Goal: Task Accomplishment & Management: Manage account settings

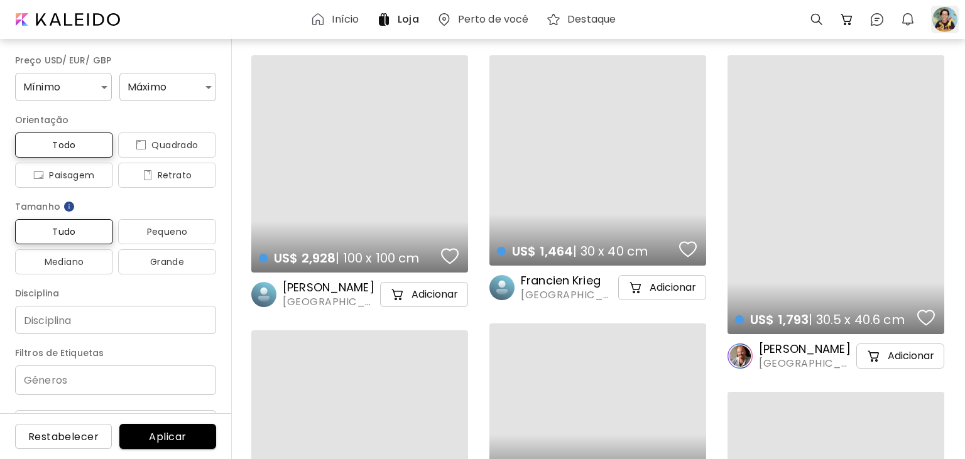
click at [941, 21] on div at bounding box center [945, 20] width 28 height 28
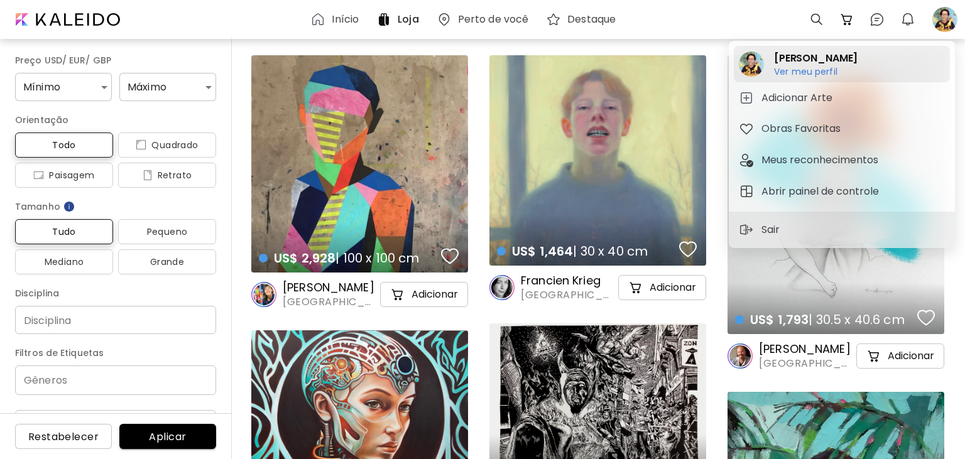
click at [824, 72] on h6 "Ver meu perfil" at bounding box center [816, 71] width 84 height 11
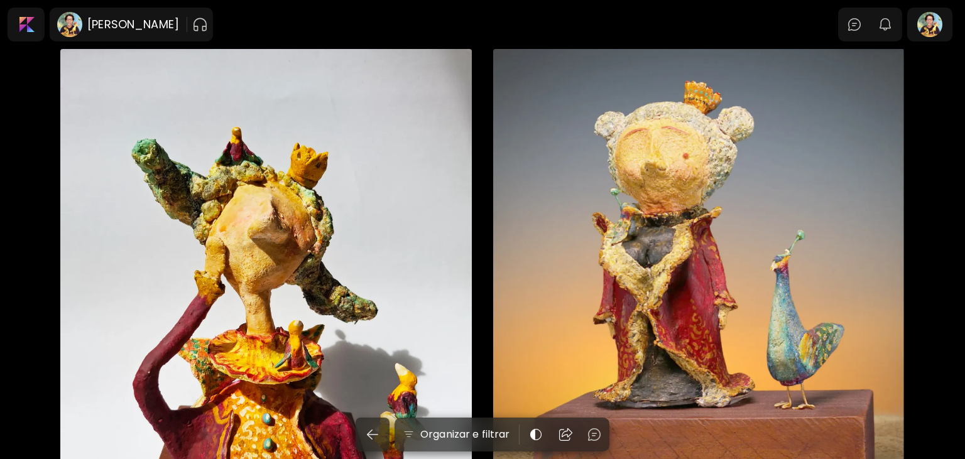
click at [683, 250] on div "A rainha e o pavão 15 x 25 cm" at bounding box center [699, 306] width 412 height 514
click at [928, 26] on div at bounding box center [930, 24] width 40 height 29
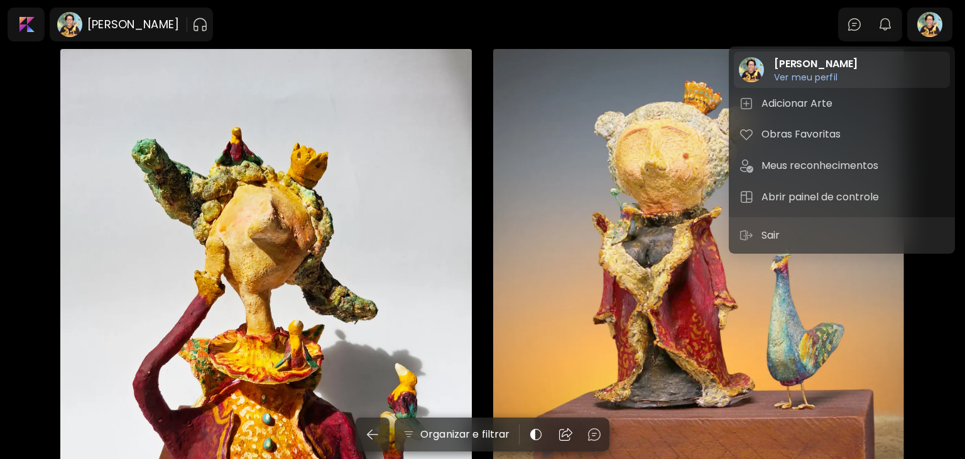
click at [823, 79] on h6 "Ver meu perfil" at bounding box center [816, 77] width 84 height 11
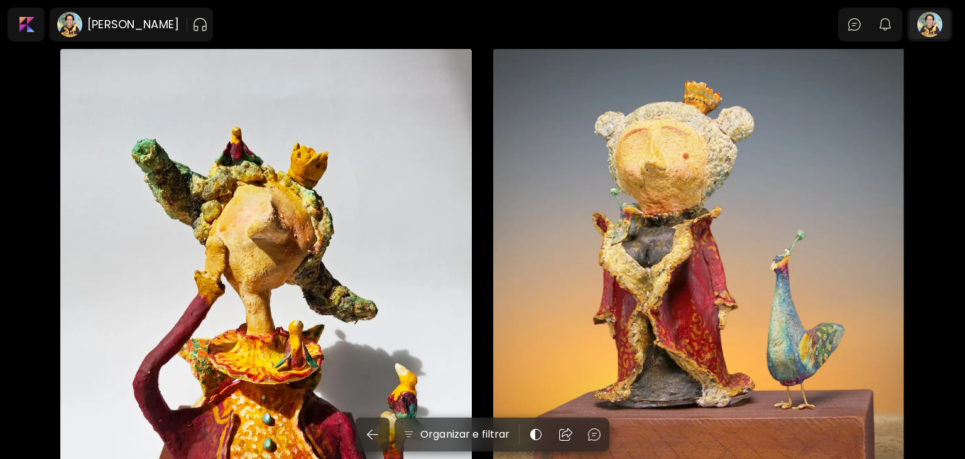
click at [937, 29] on div at bounding box center [930, 24] width 40 height 29
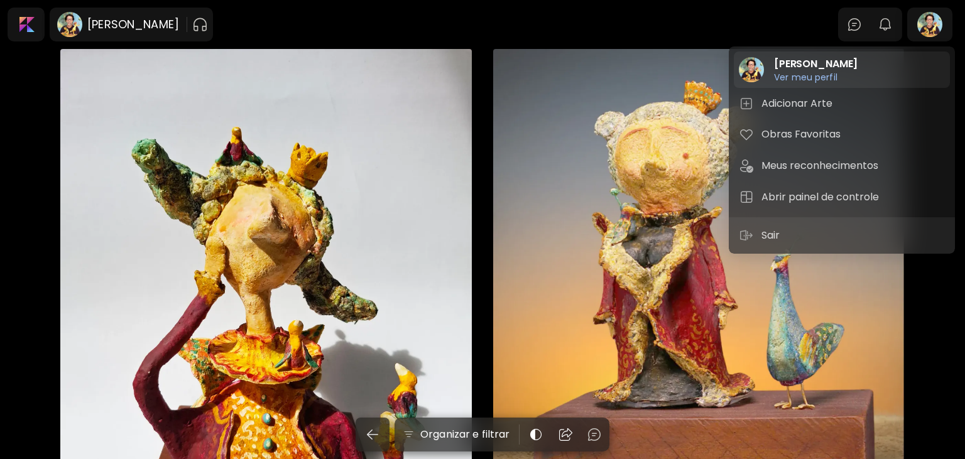
click at [830, 76] on h6 "Ver meu perfil" at bounding box center [816, 77] width 84 height 11
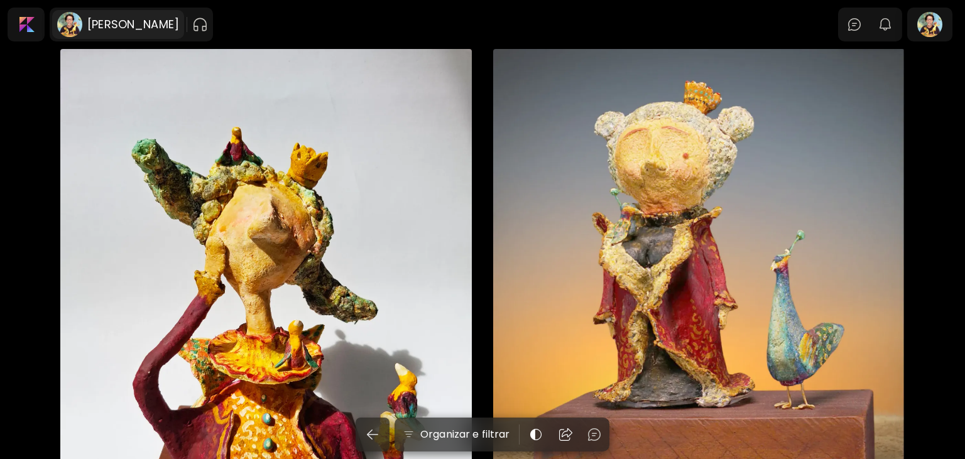
click at [100, 25] on h6 "[PERSON_NAME]" at bounding box center [133, 24] width 92 height 15
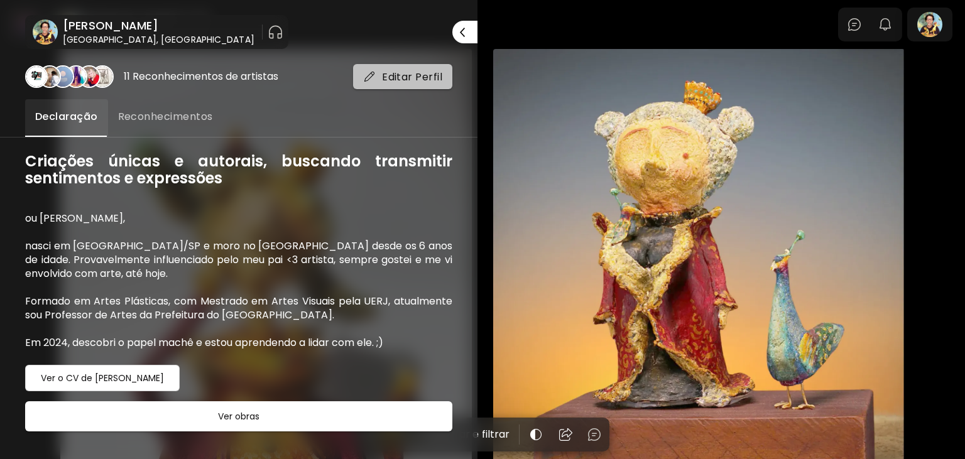
click at [420, 80] on span "Editar Perfil" at bounding box center [402, 76] width 79 height 13
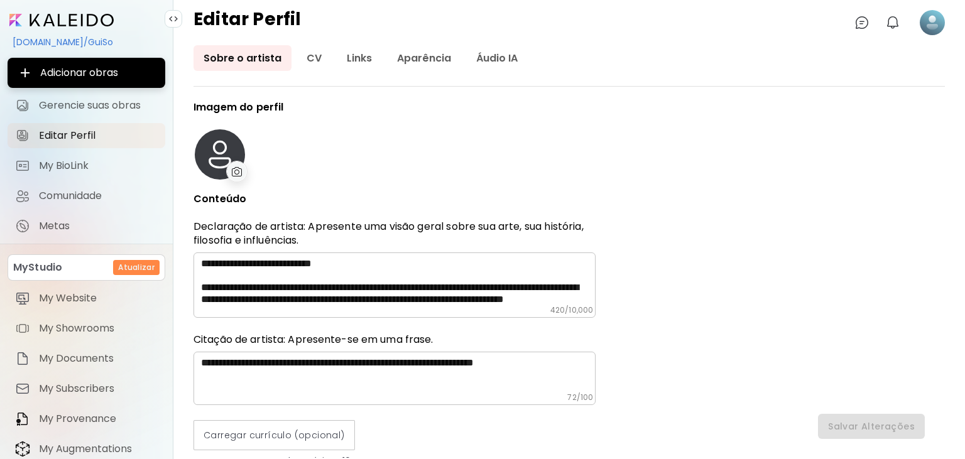
type input "******"
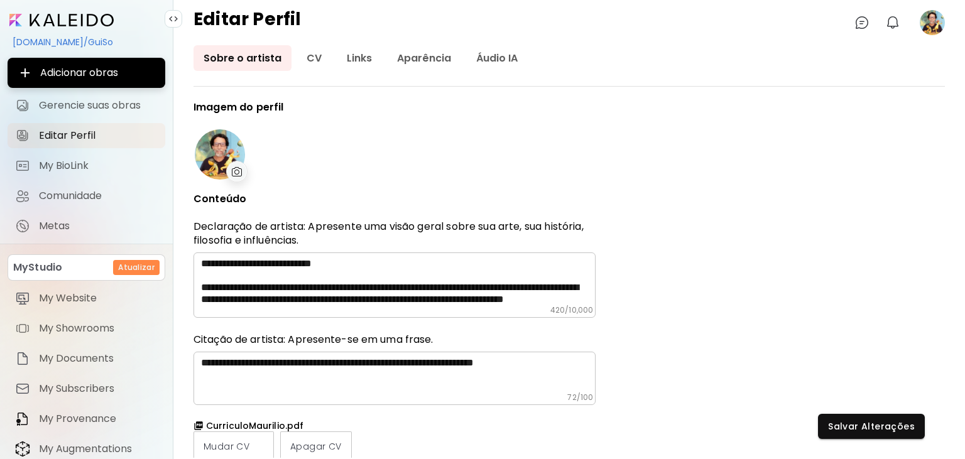
type input "**********"
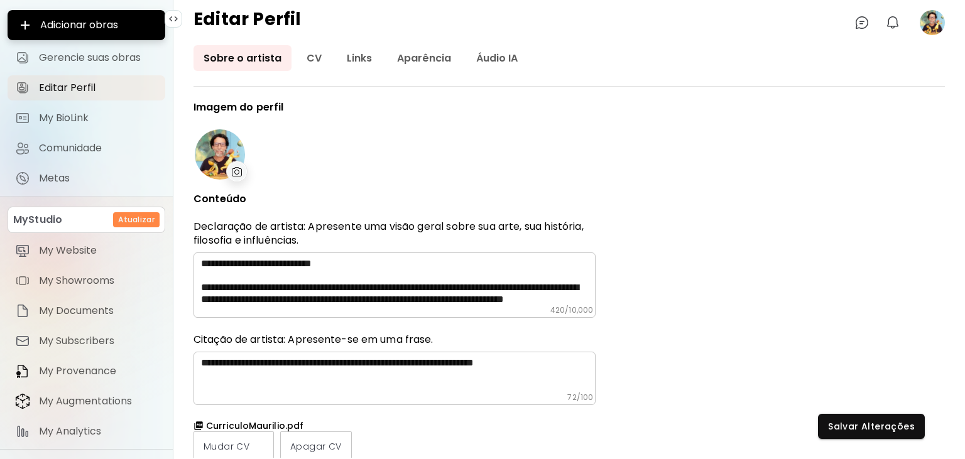
scroll to position [73, 0]
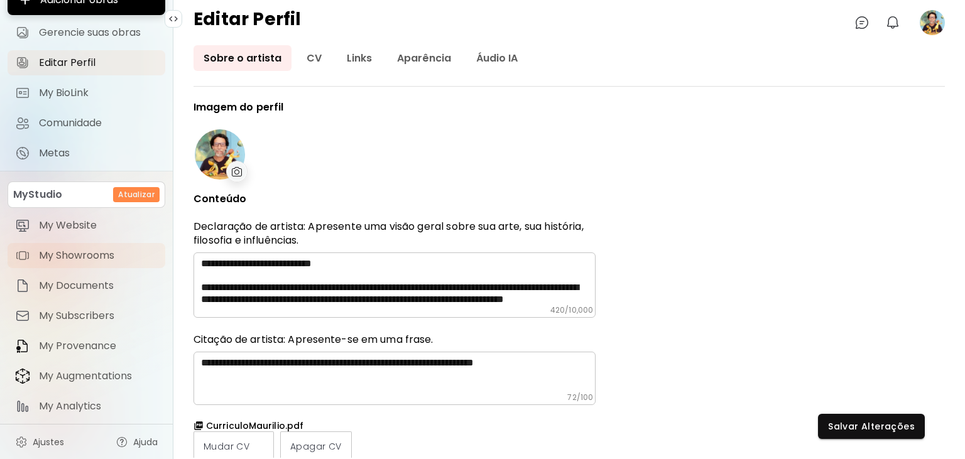
click at [108, 257] on span "My Showrooms" at bounding box center [98, 255] width 119 height 13
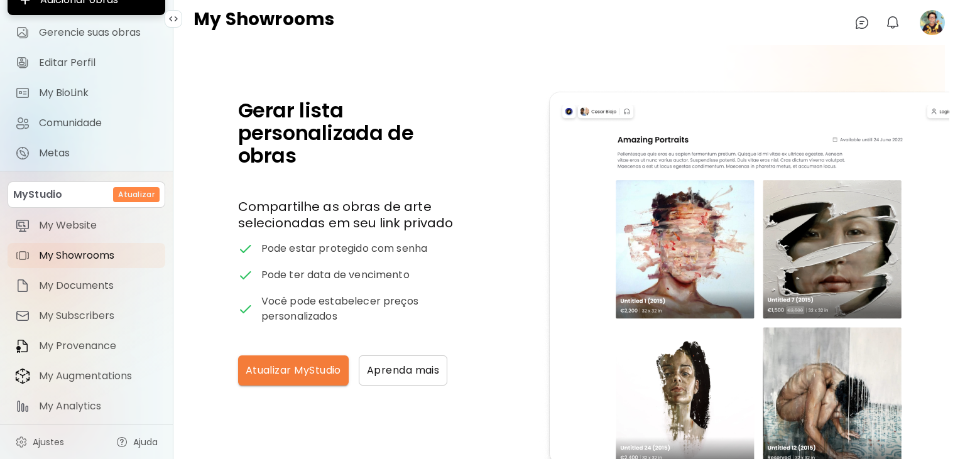
click at [928, 26] on image at bounding box center [932, 22] width 25 height 25
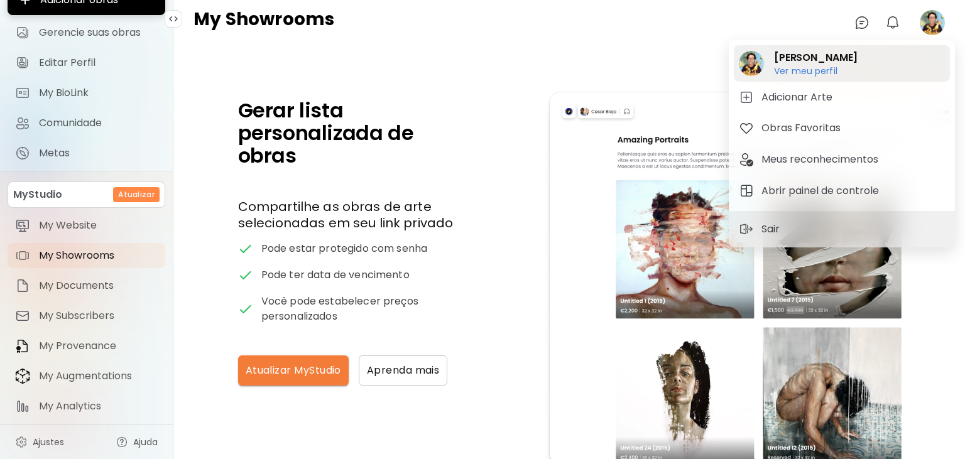
click at [823, 79] on h6 "Ver meu perfil" at bounding box center [805, 82] width 63 height 11
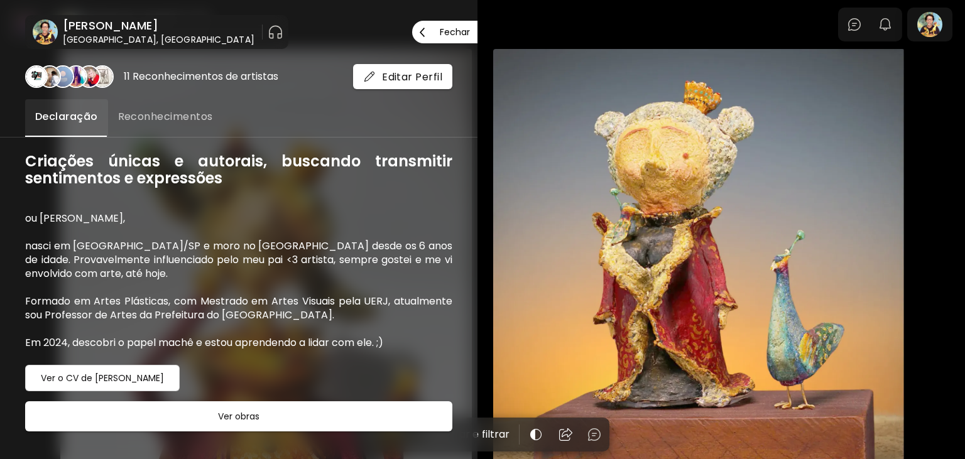
click at [720, 157] on div at bounding box center [482, 229] width 965 height 459
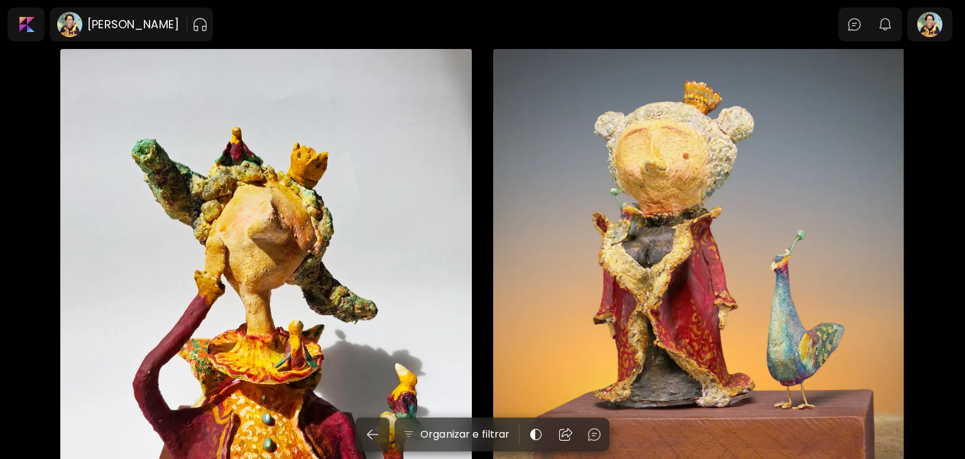
click at [720, 157] on div "A rainha e o pavão 15 x 25 cm" at bounding box center [699, 306] width 412 height 514
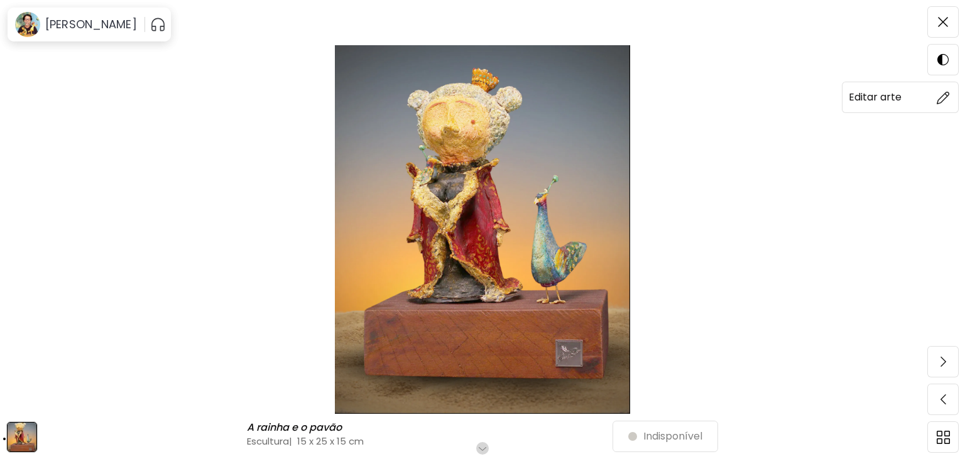
click at [941, 94] on img at bounding box center [943, 97] width 13 height 13
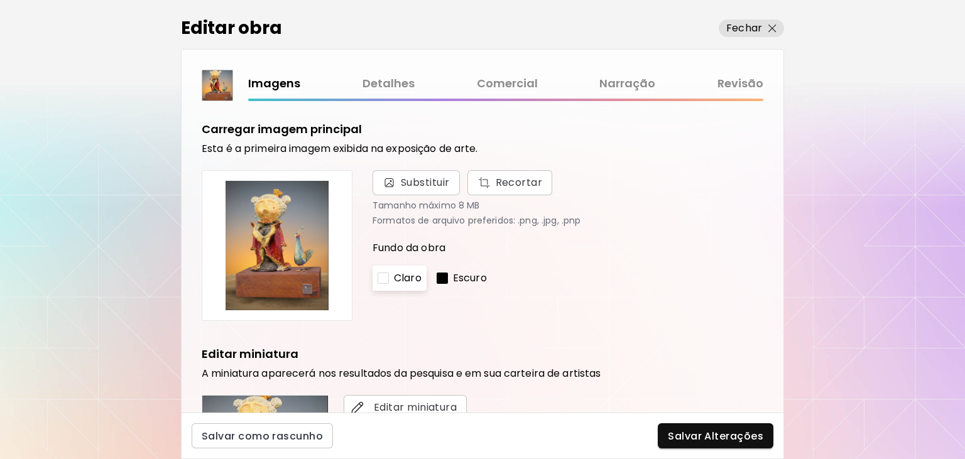
click at [295, 227] on img at bounding box center [276, 245] width 129 height 129
click at [530, 180] on span "Recortar" at bounding box center [510, 182] width 65 height 15
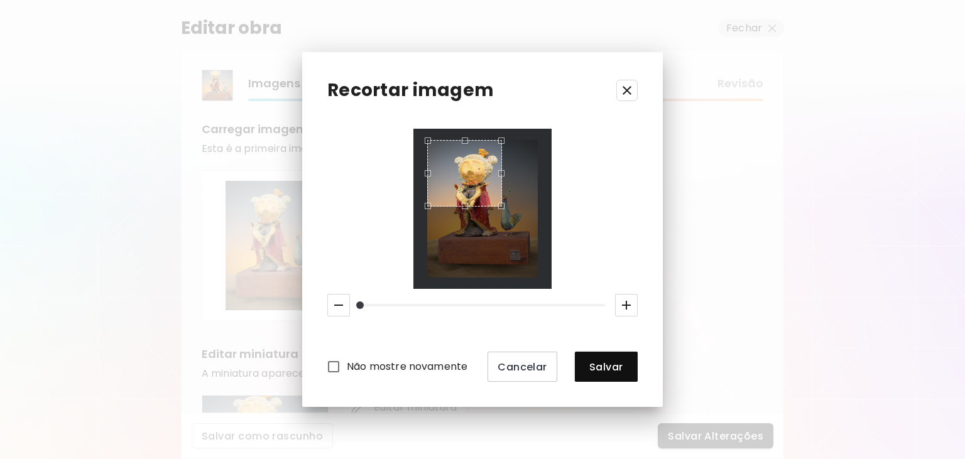
click at [501, 141] on div "Use the arrow keys to move the crop selection area" at bounding box center [465, 141] width 74 height 0
click at [610, 376] on button "Salvar" at bounding box center [606, 367] width 63 height 30
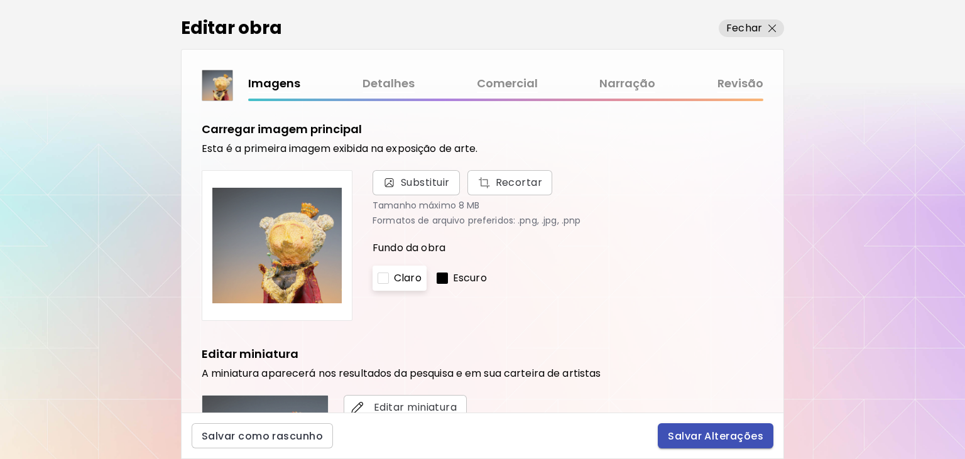
click at [730, 439] on span "Salvar Alterações" at bounding box center [716, 436] width 96 height 13
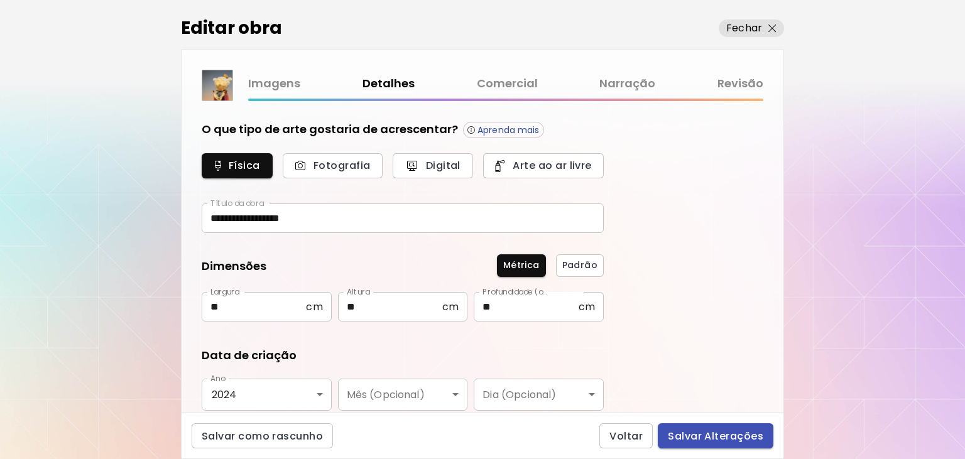
type input "*********"
click at [710, 436] on span "Salvar Alterações" at bounding box center [716, 436] width 96 height 13
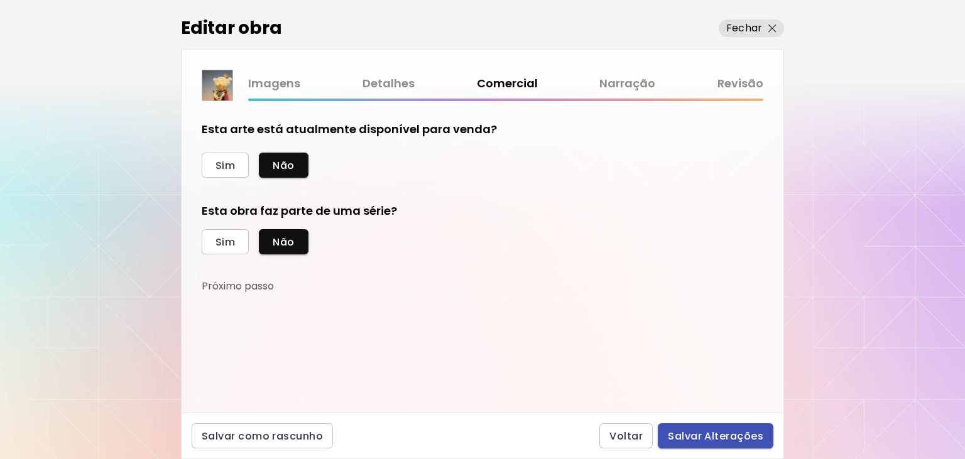
click at [705, 432] on span "Salvar Alterações" at bounding box center [716, 436] width 96 height 13
click at [705, 432] on div "Voltar Salvar Alterações" at bounding box center [687, 436] width 174 height 25
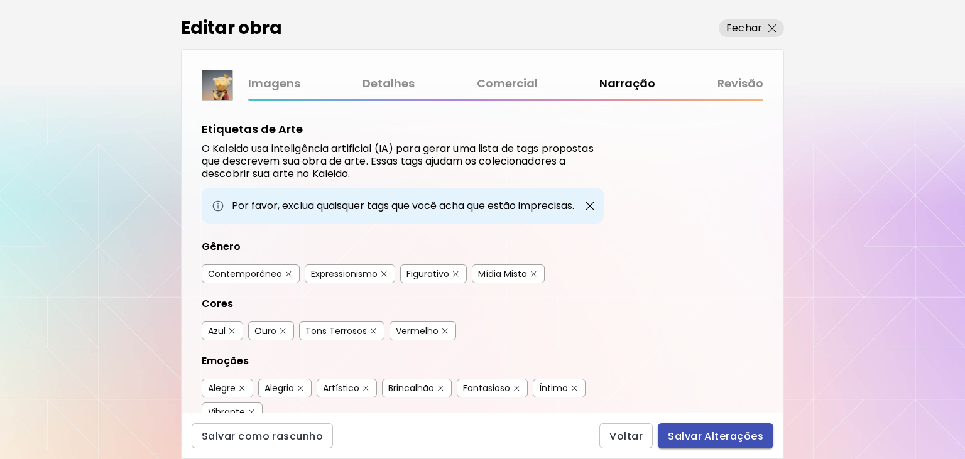
click at [705, 432] on span "Salvar Alterações" at bounding box center [716, 436] width 96 height 13
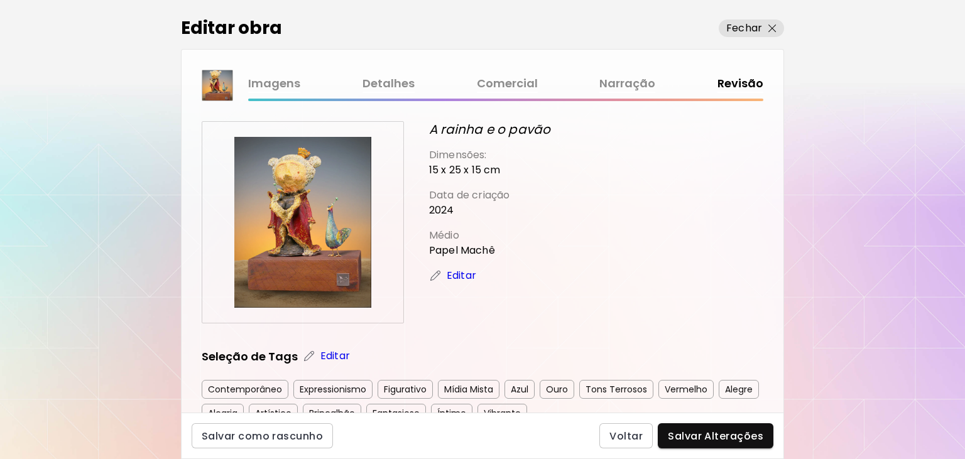
click at [290, 84] on link "Imagens" at bounding box center [274, 84] width 52 height 18
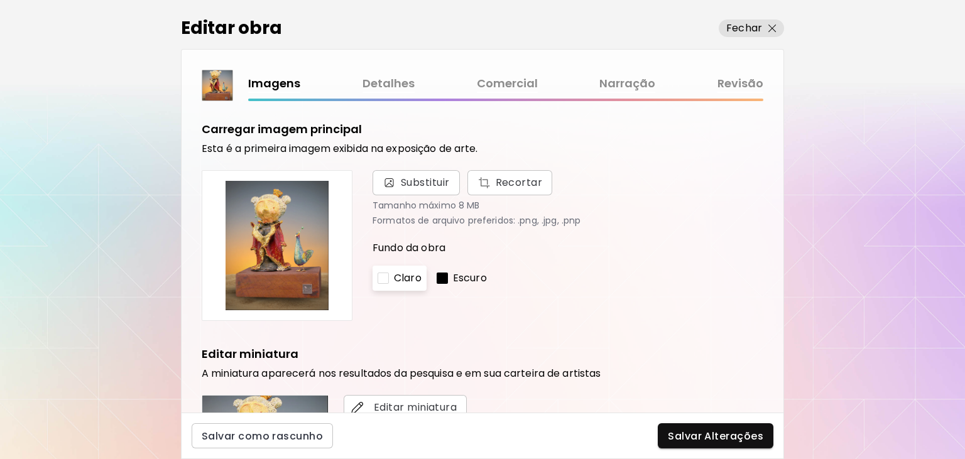
click at [394, 83] on link "Detalhes" at bounding box center [389, 84] width 52 height 18
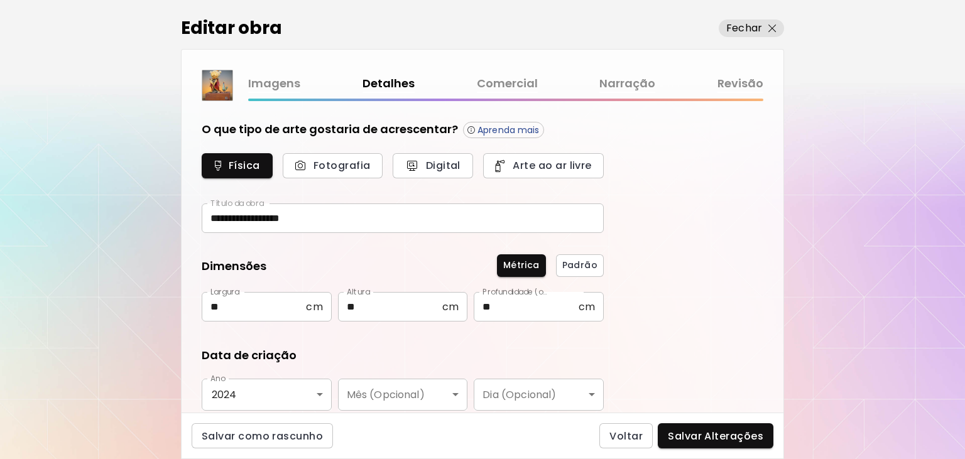
type input "*********"
click at [758, 83] on link "Revisão" at bounding box center [741, 84] width 46 height 18
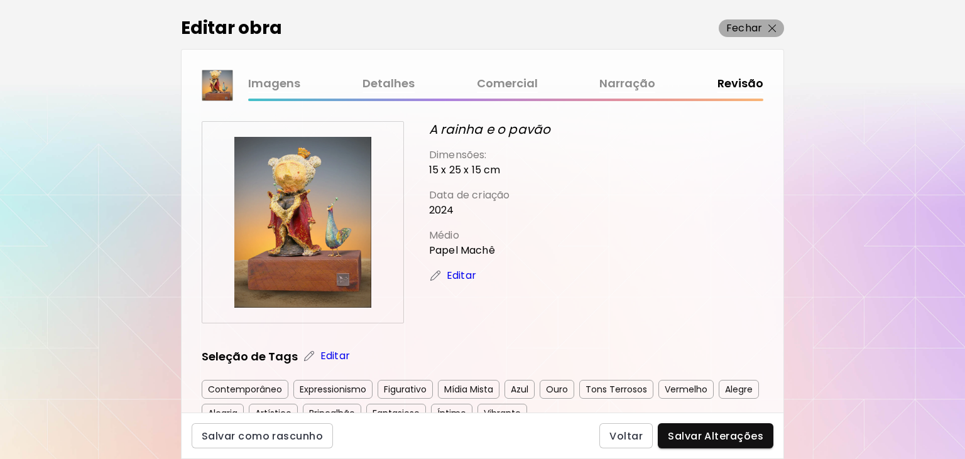
click at [771, 28] on img "button" at bounding box center [773, 29] width 8 height 8
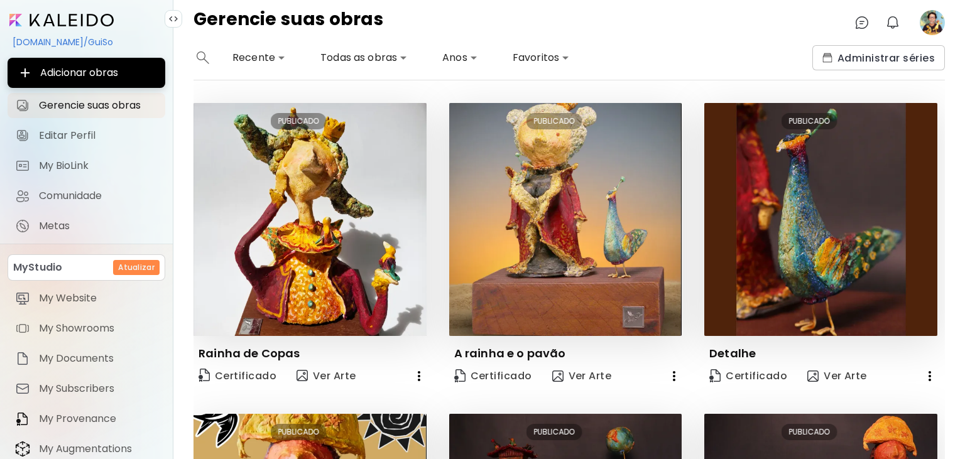
click at [674, 376] on icon "button" at bounding box center [674, 376] width 3 height 10
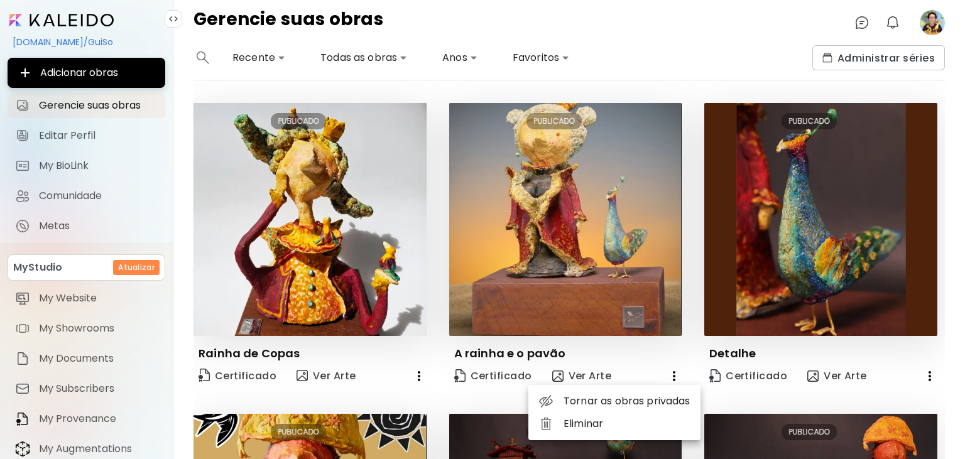
click at [674, 376] on div at bounding box center [482, 229] width 965 height 459
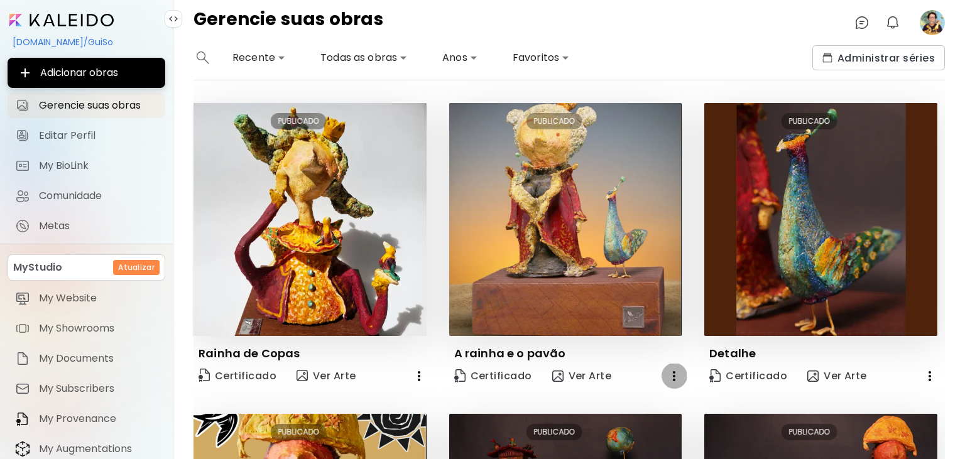
click at [673, 376] on icon "button" at bounding box center [674, 376] width 3 height 10
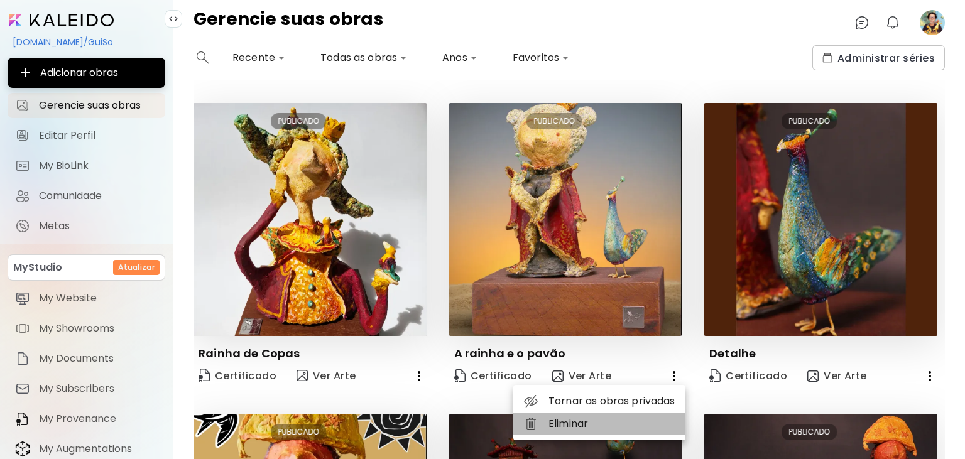
click at [559, 425] on li "Eliminar" at bounding box center [599, 424] width 172 height 23
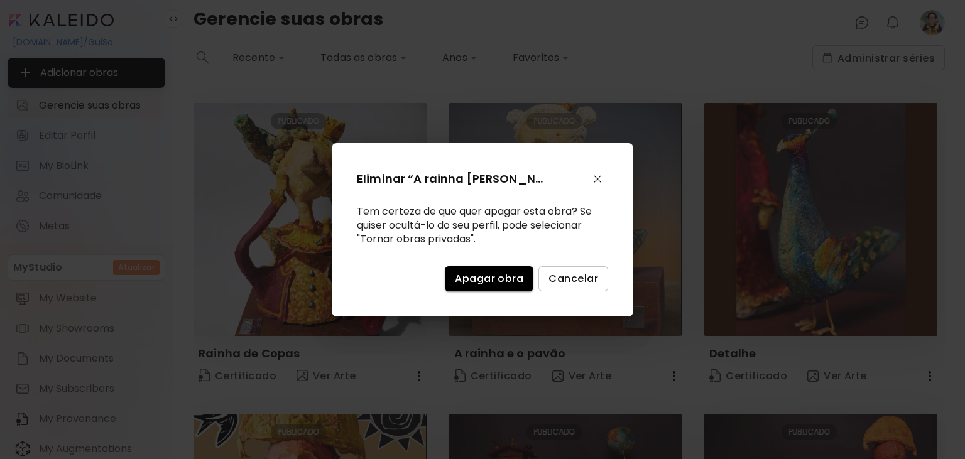
click at [506, 274] on span "Apagar obra" at bounding box center [489, 278] width 68 height 13
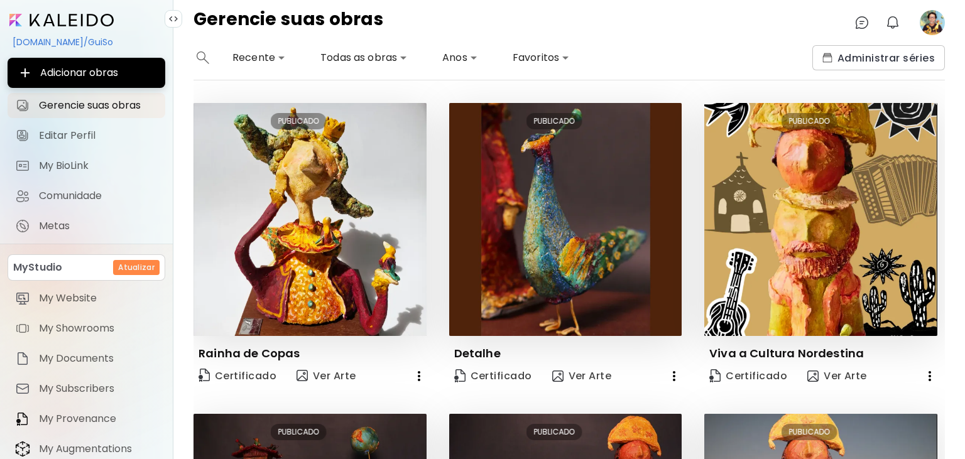
click at [672, 379] on icon "button" at bounding box center [674, 376] width 15 height 15
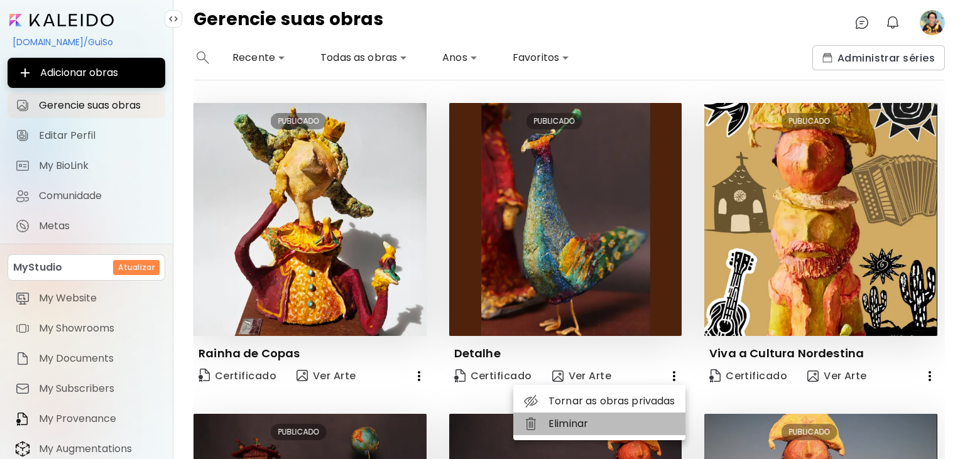
click at [576, 426] on li "Eliminar" at bounding box center [599, 424] width 172 height 23
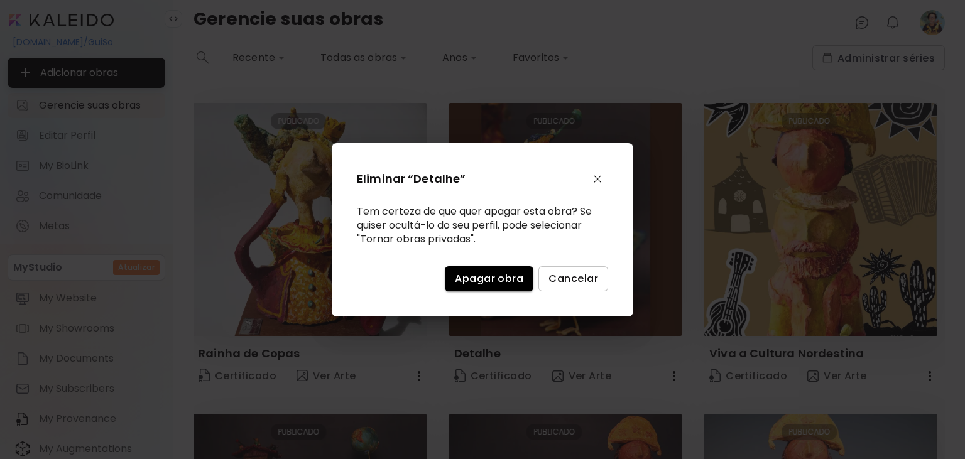
click at [505, 278] on span "Apagar obra" at bounding box center [489, 278] width 68 height 13
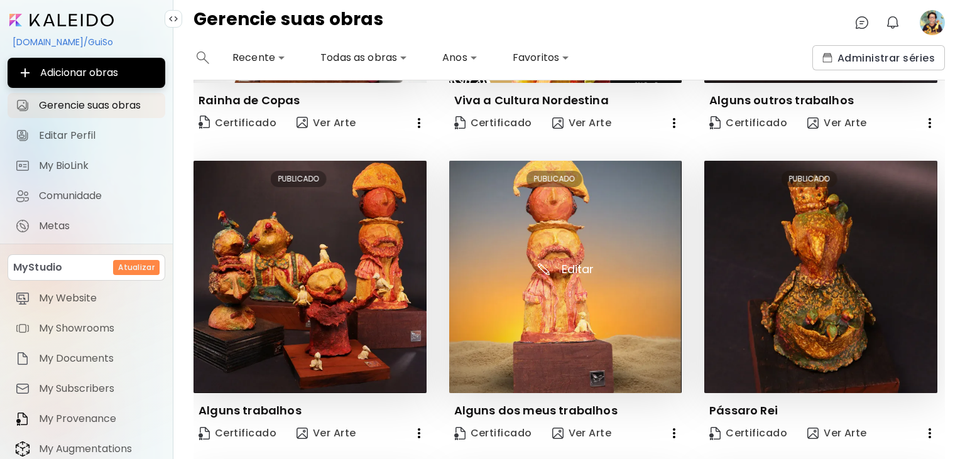
scroll to position [337, 0]
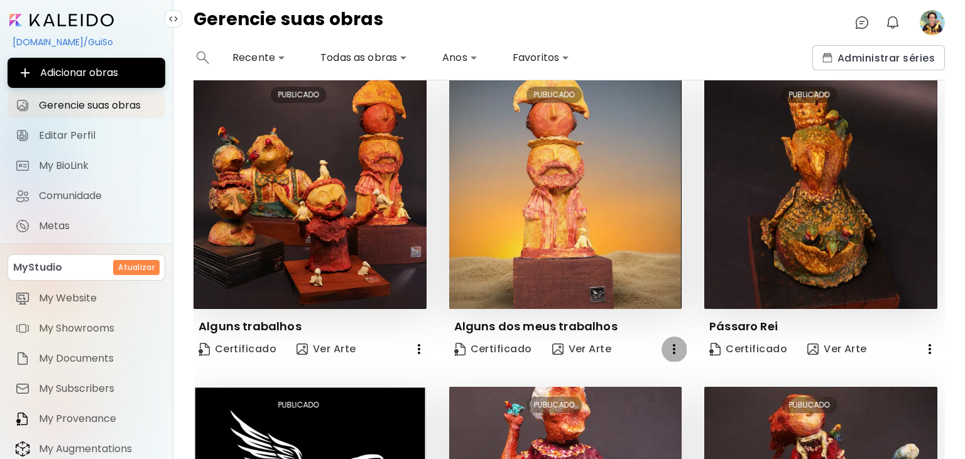
click at [675, 351] on icon "button" at bounding box center [674, 349] width 15 height 15
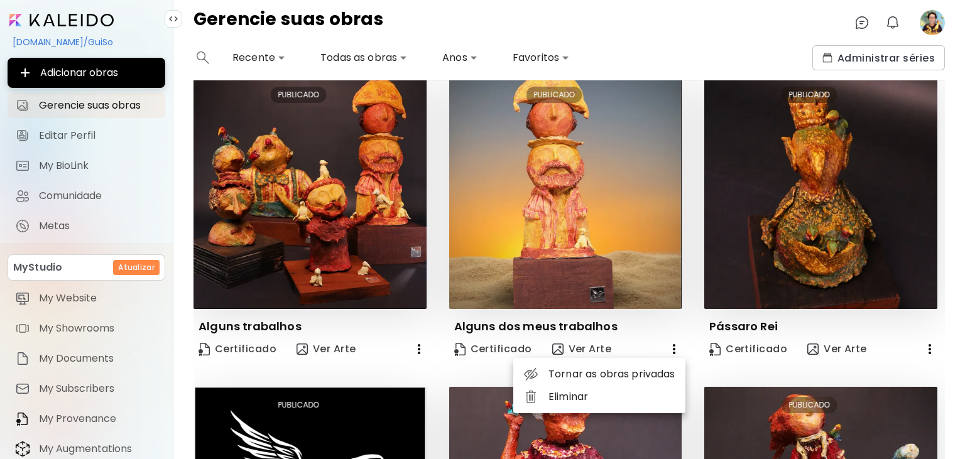
click at [577, 399] on li "Eliminar" at bounding box center [599, 397] width 172 height 23
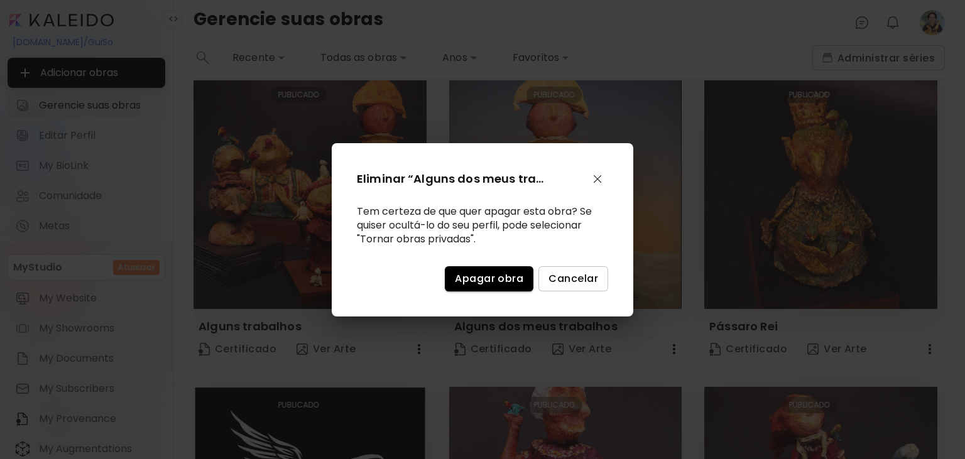
click at [501, 282] on span "Apagar obra" at bounding box center [489, 278] width 68 height 13
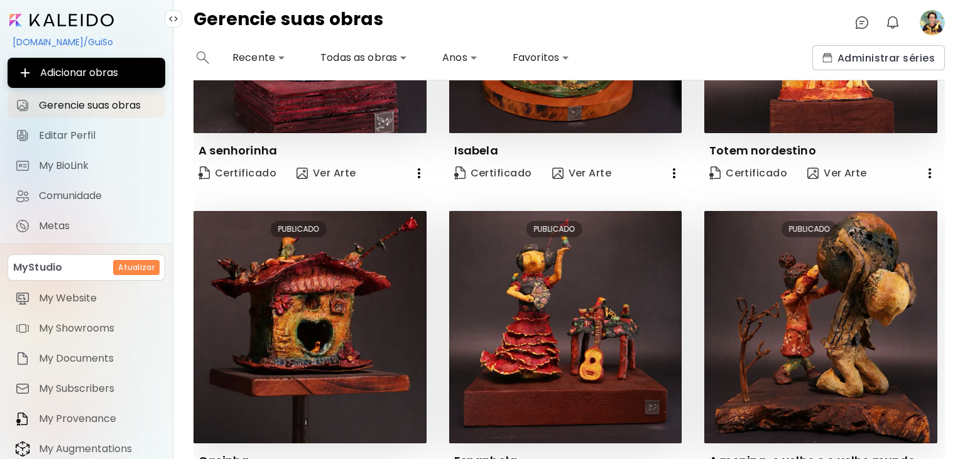
scroll to position [917, 0]
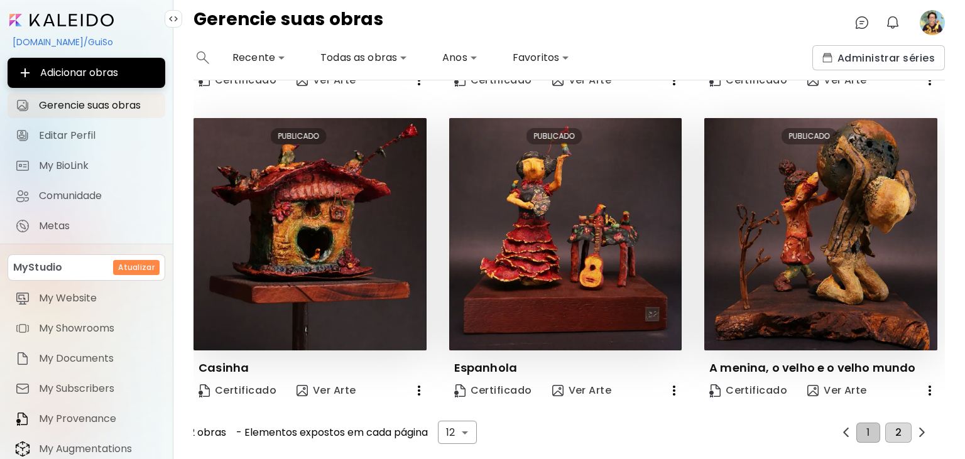
click at [897, 434] on span "2" at bounding box center [899, 432] width 6 height 11
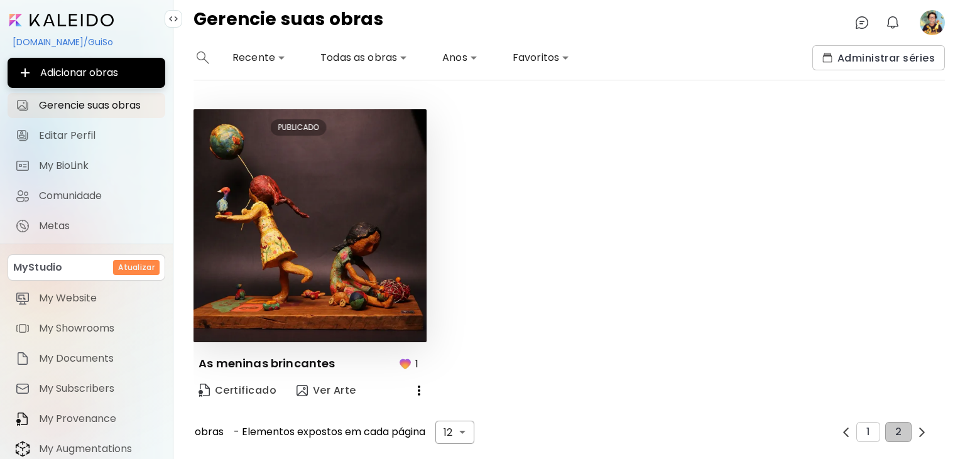
scroll to position [621, 0]
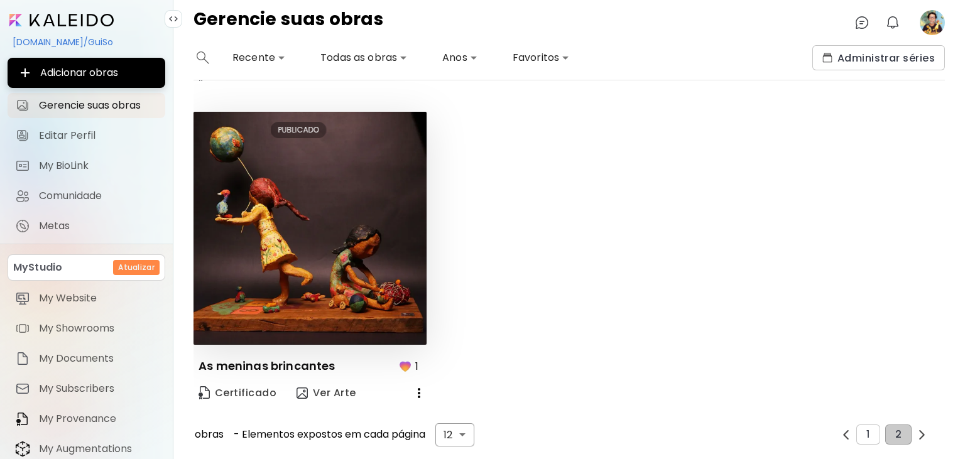
click at [935, 21] on image at bounding box center [932, 22] width 25 height 25
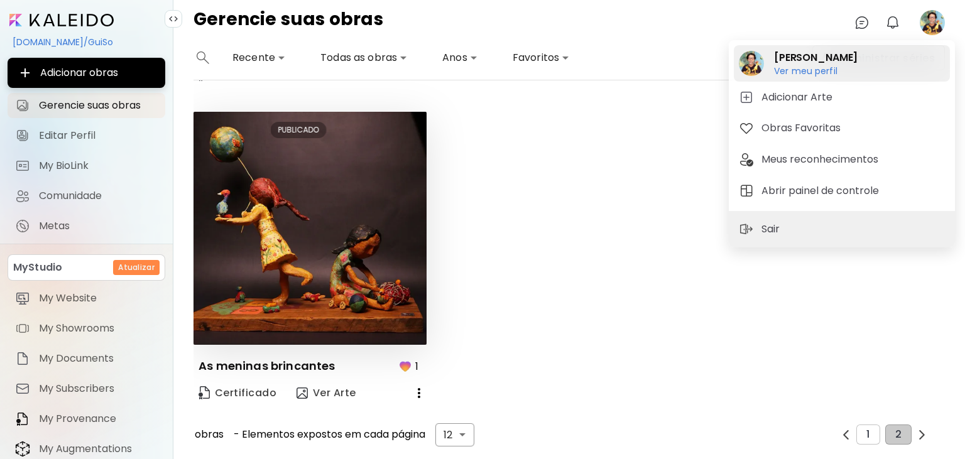
click at [803, 75] on h6 "Ver meu perfil" at bounding box center [816, 70] width 84 height 11
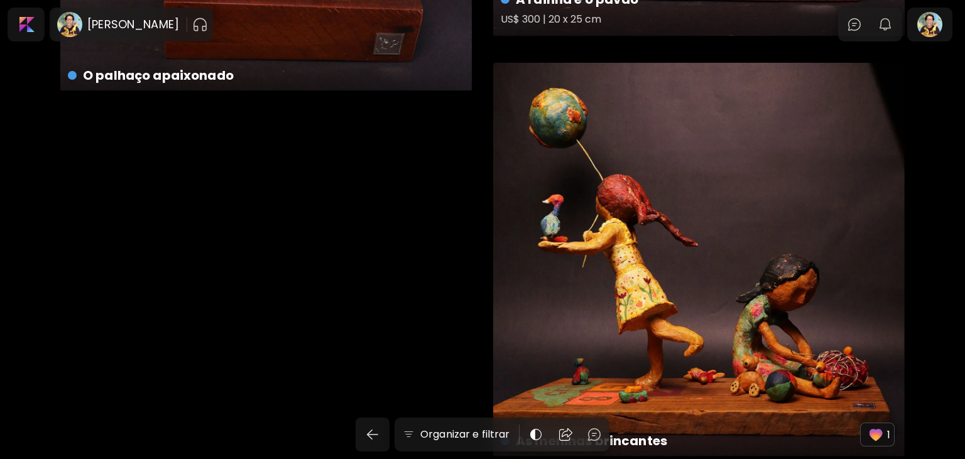
scroll to position [4660, 0]
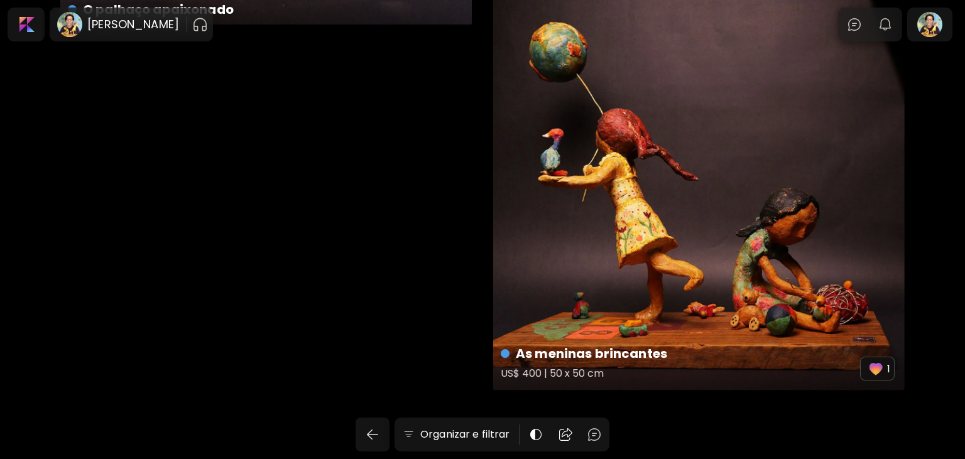
click at [773, 138] on div "As meninas brincantes US$ 400 | 50 x 50 cm 1" at bounding box center [699, 194] width 412 height 394
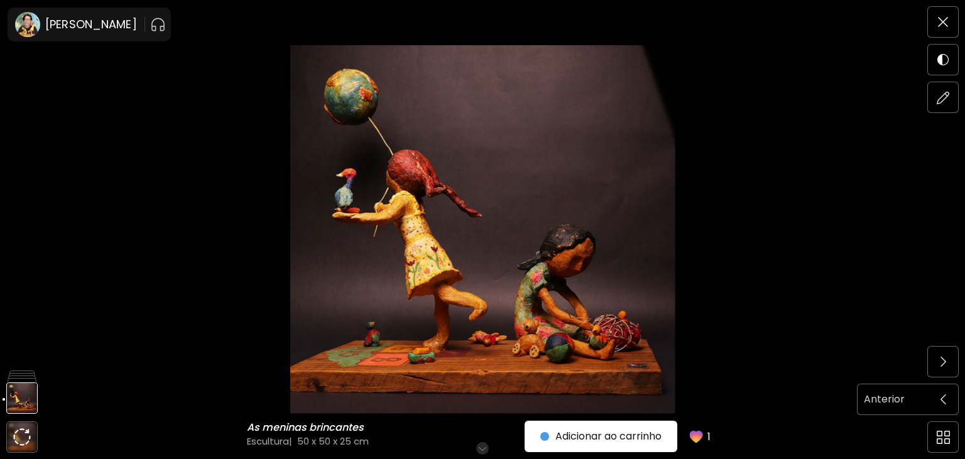
click at [945, 398] on img at bounding box center [944, 400] width 6 height 10
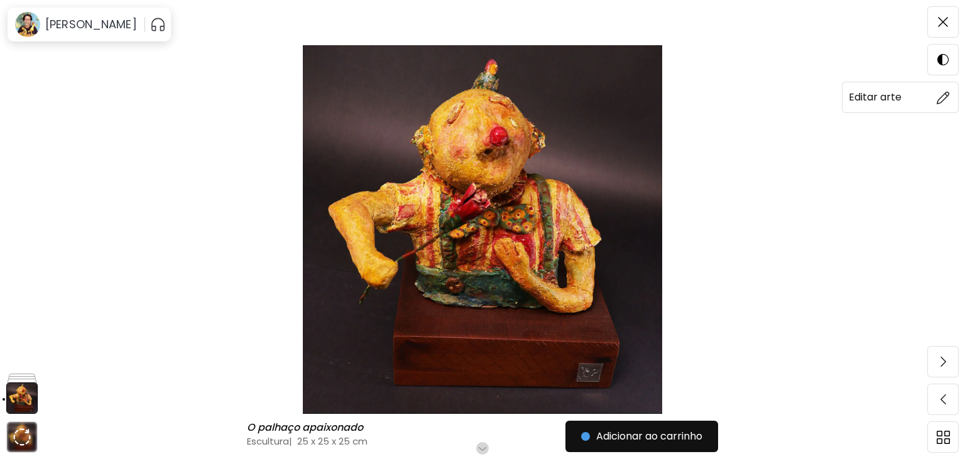
click at [944, 98] on img at bounding box center [943, 97] width 13 height 13
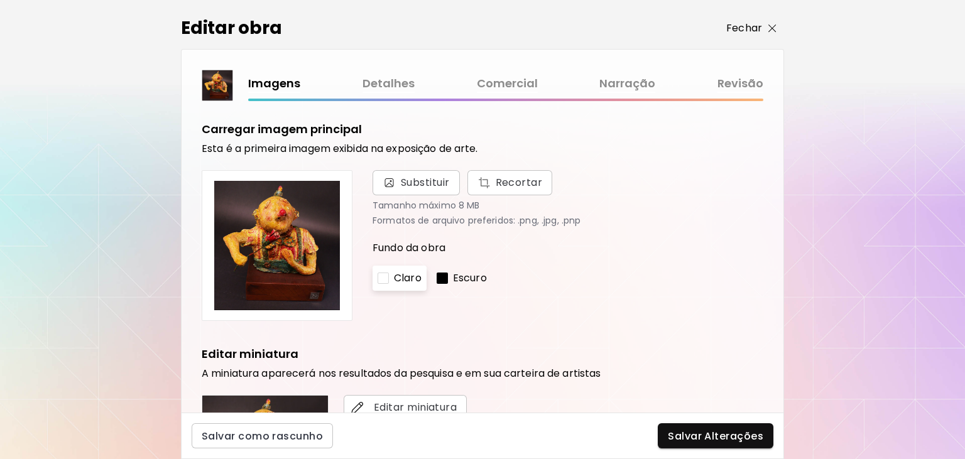
click at [770, 28] on img "button" at bounding box center [773, 29] width 8 height 8
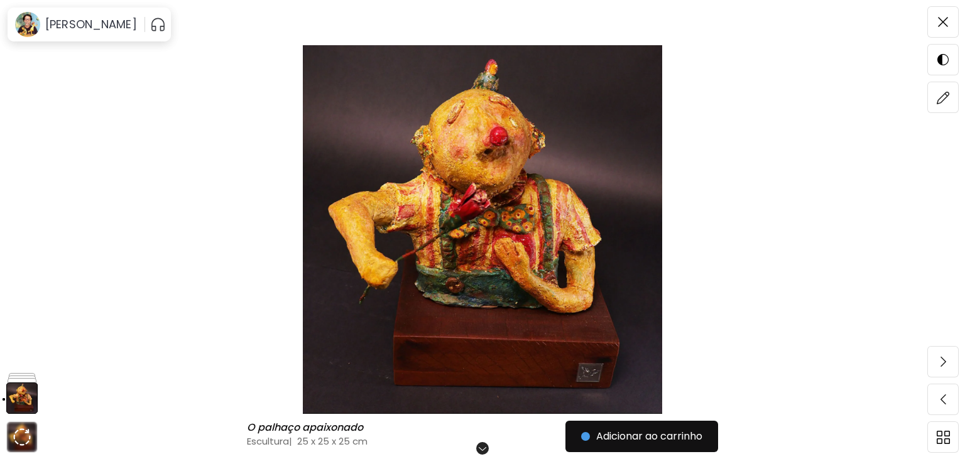
click at [950, 23] on span at bounding box center [943, 22] width 26 height 26
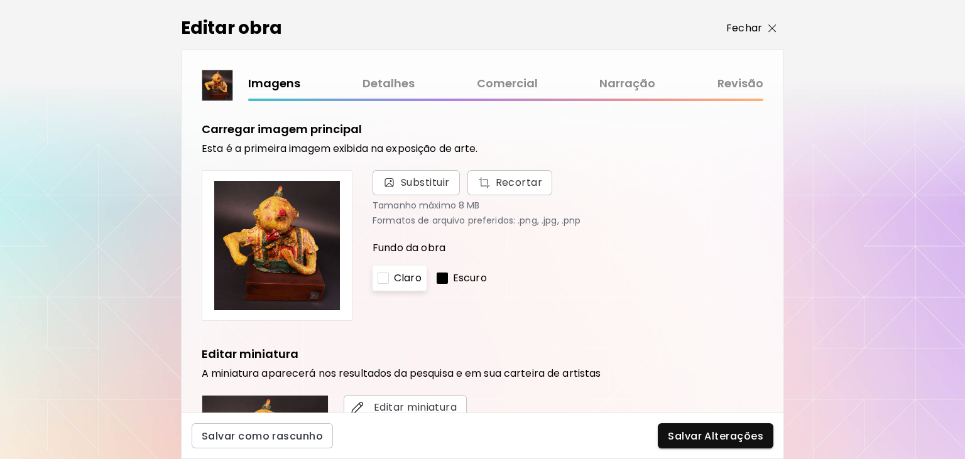
click at [775, 26] on img "button" at bounding box center [773, 29] width 8 height 8
